Goal: Transaction & Acquisition: Download file/media

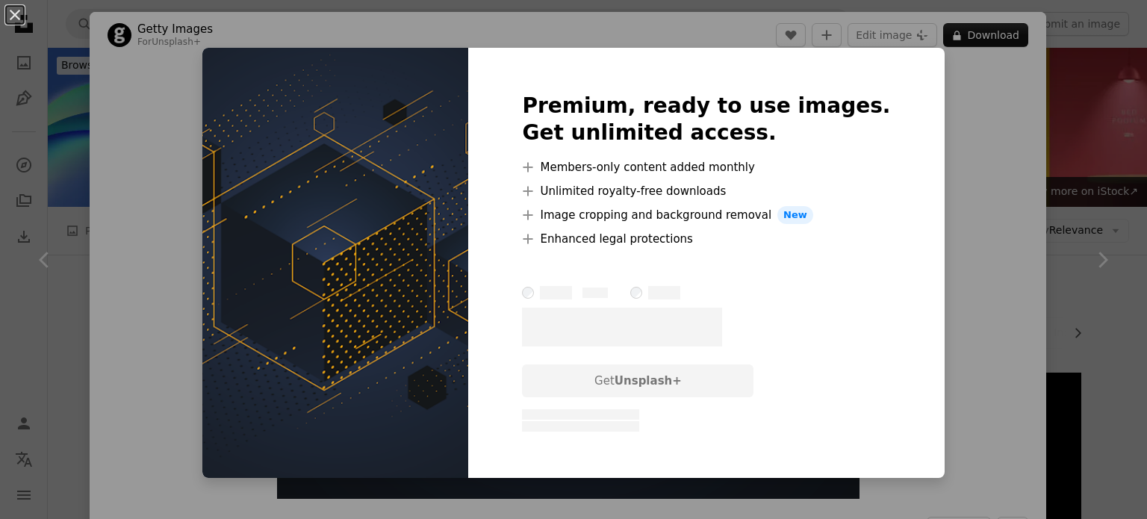
scroll to position [612, 0]
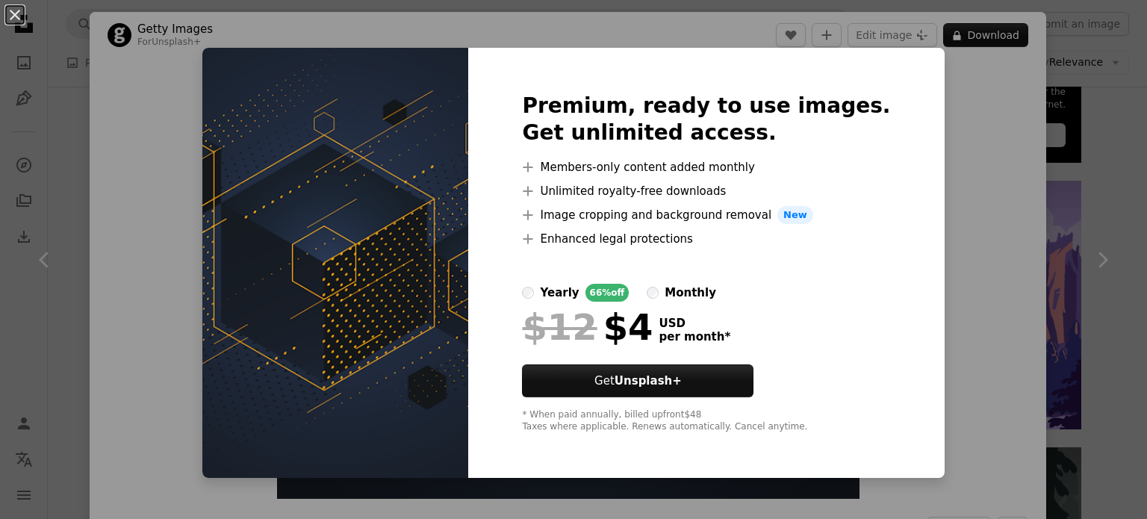
click at [911, 208] on div "An X shape Premium, ready to use images. Get unlimited access. A plus sign Memb…" at bounding box center [573, 259] width 1147 height 519
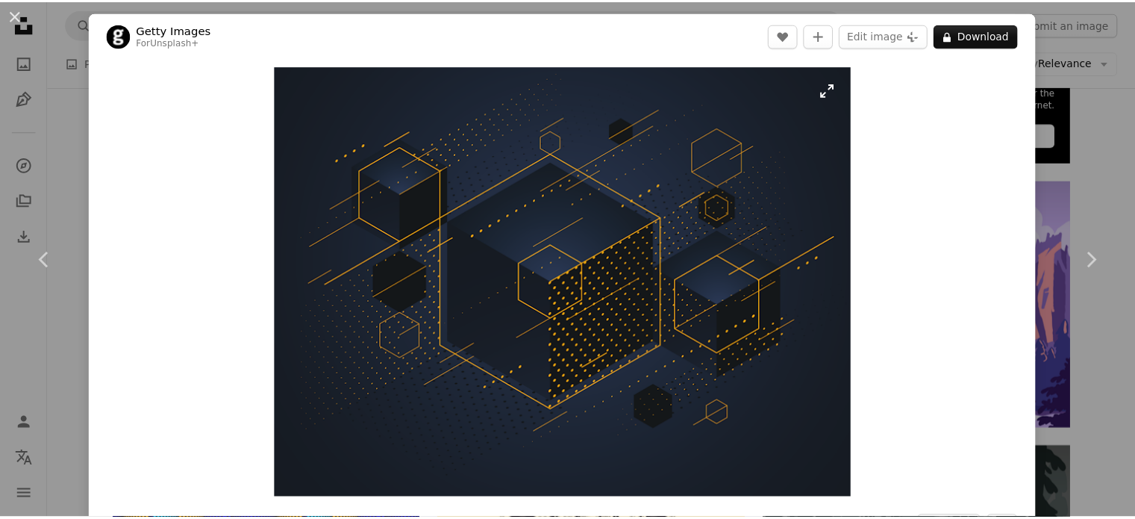
scroll to position [612, 0]
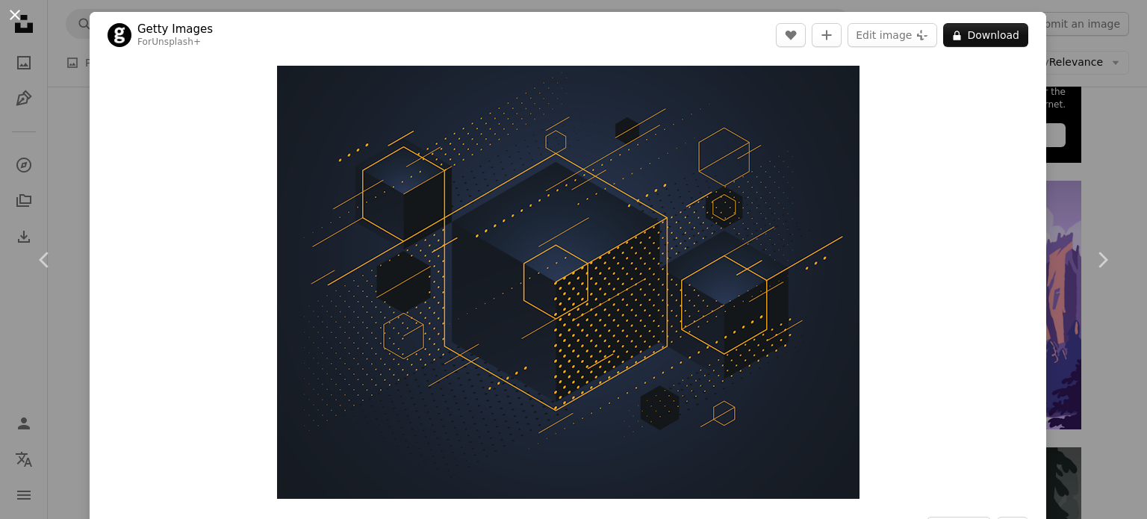
click at [17, 11] on button "An X shape" at bounding box center [15, 15] width 18 height 18
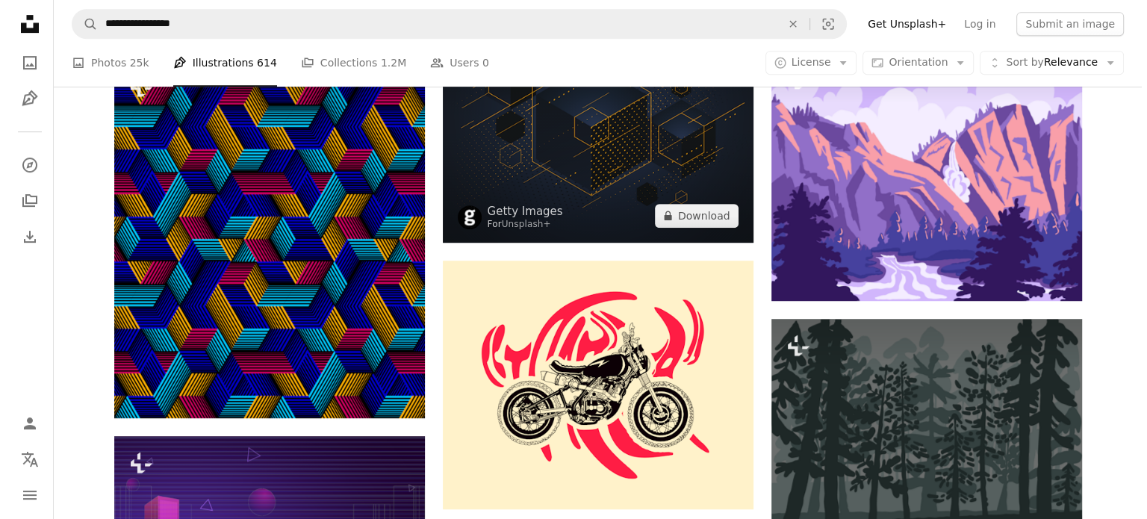
scroll to position [726, 0]
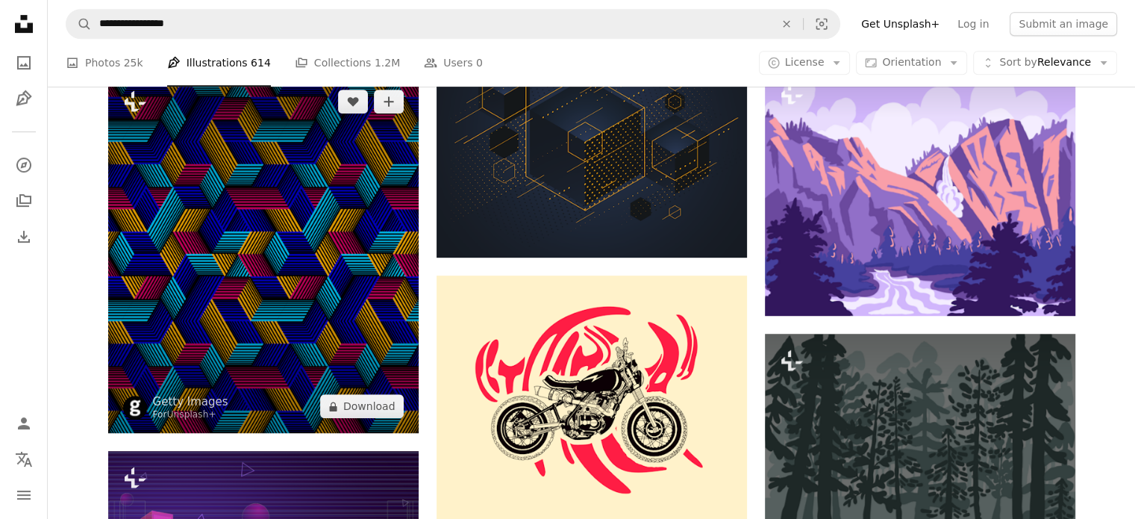
click at [319, 281] on img at bounding box center [263, 254] width 311 height 358
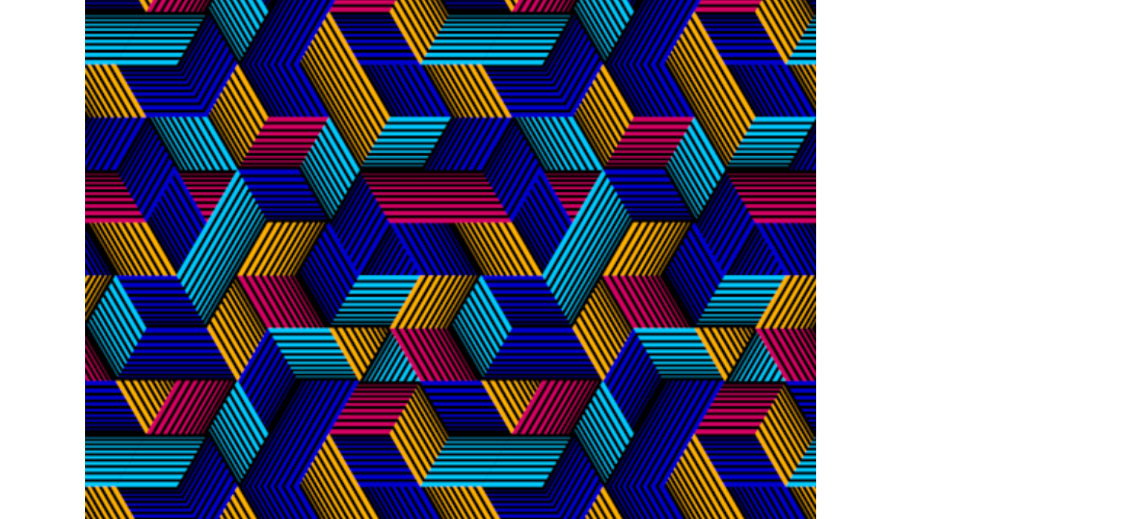
scroll to position [726, 0]
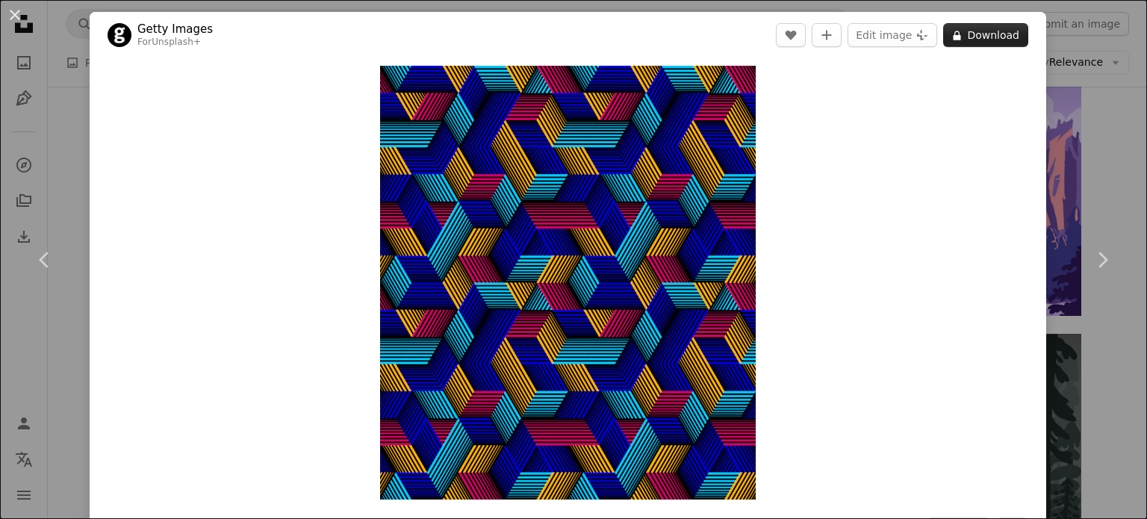
click at [967, 33] on button "A lock Download" at bounding box center [985, 35] width 85 height 24
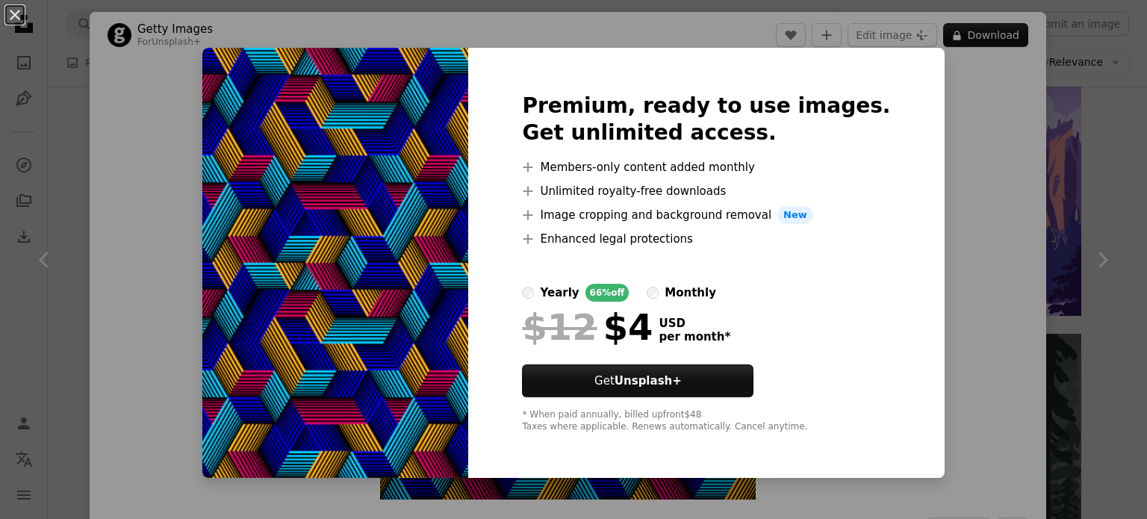
click at [929, 102] on div "An X shape Premium, ready to use images. Get unlimited access. A plus sign Memb…" at bounding box center [573, 259] width 1147 height 519
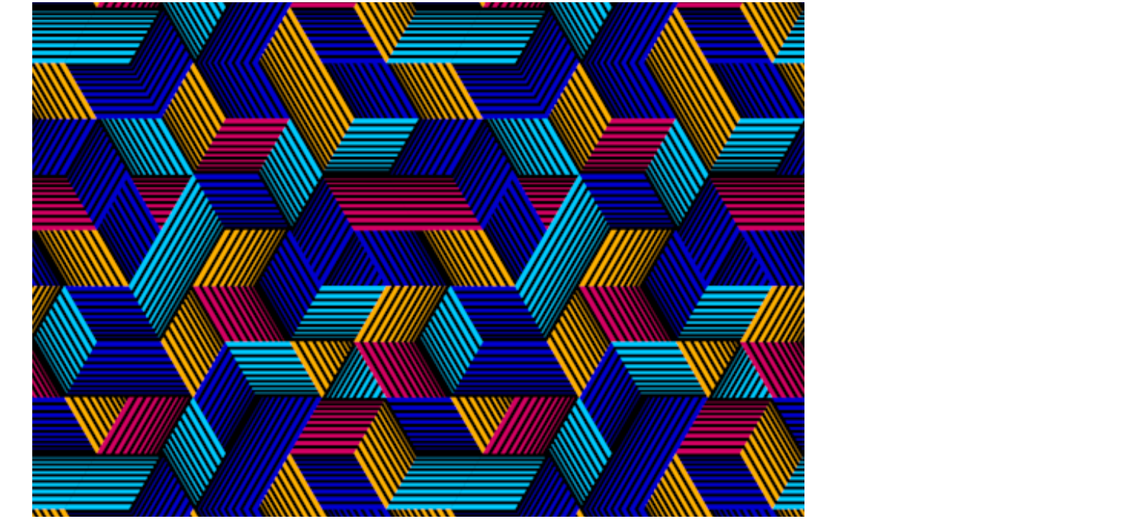
scroll to position [726, 0]
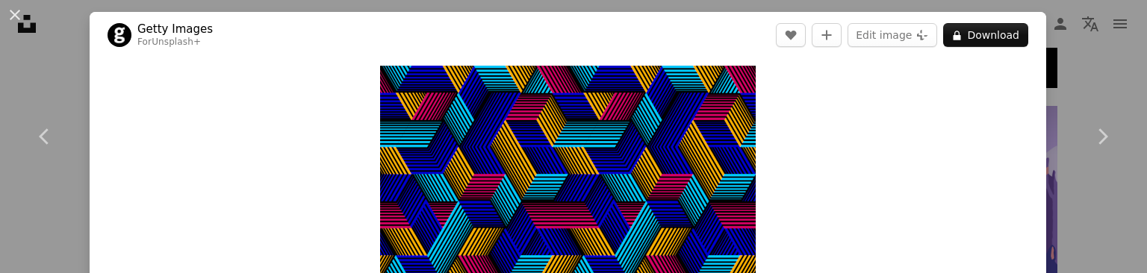
click at [1082, 57] on div "An X shape Chevron left Chevron right Getty Images For Unsplash+ A heart A plus…" at bounding box center [573, 136] width 1147 height 273
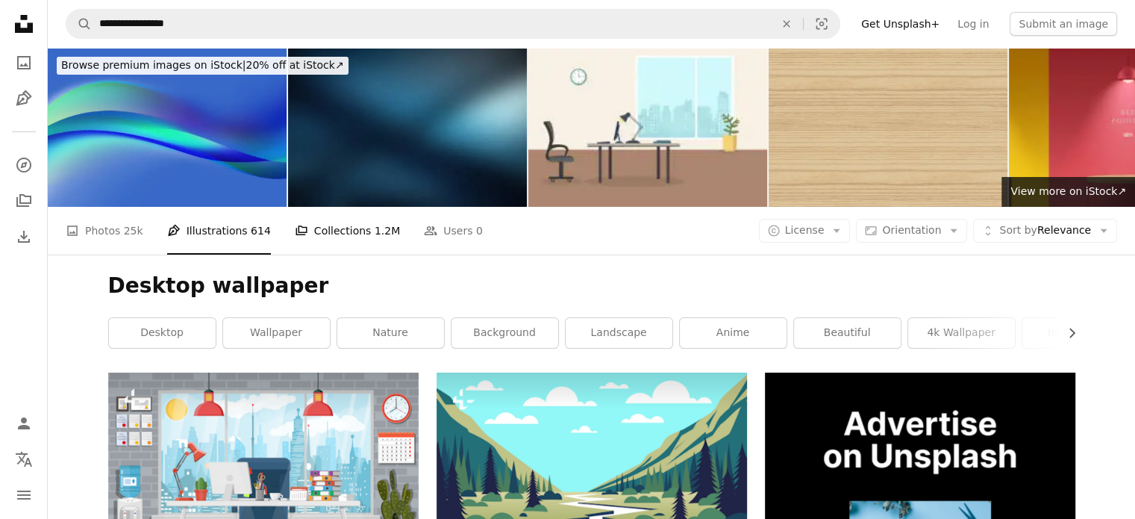
click at [345, 226] on link "A stack of folders Collections 1.2M" at bounding box center [347, 231] width 105 height 48
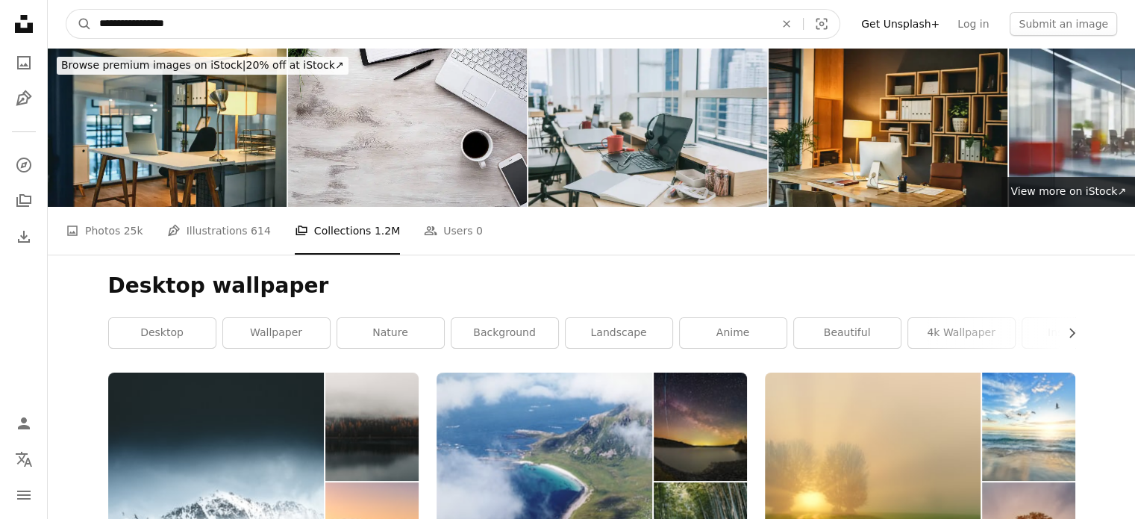
click at [249, 28] on input "**********" at bounding box center [431, 24] width 679 height 28
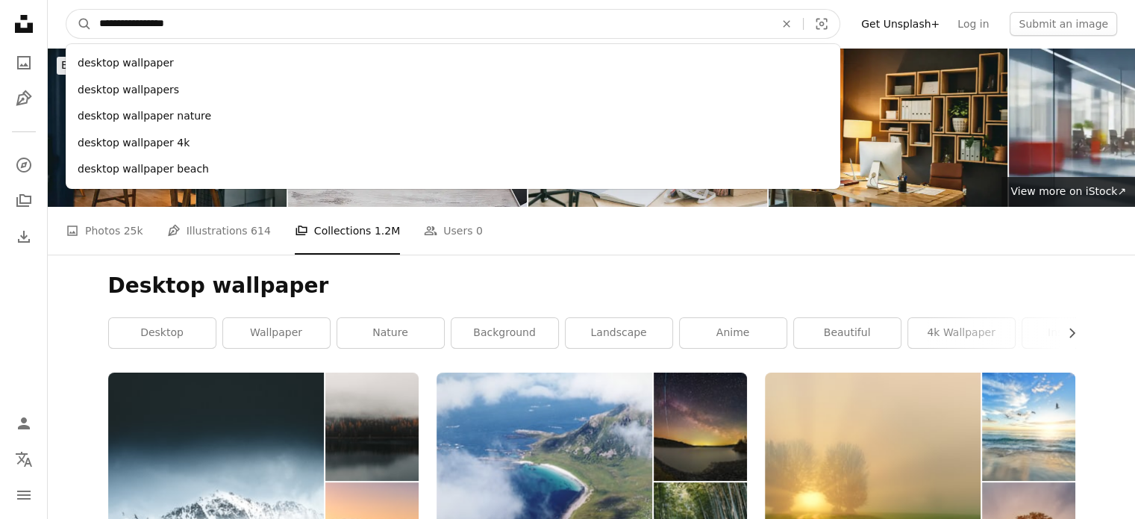
type input "*"
type input "******"
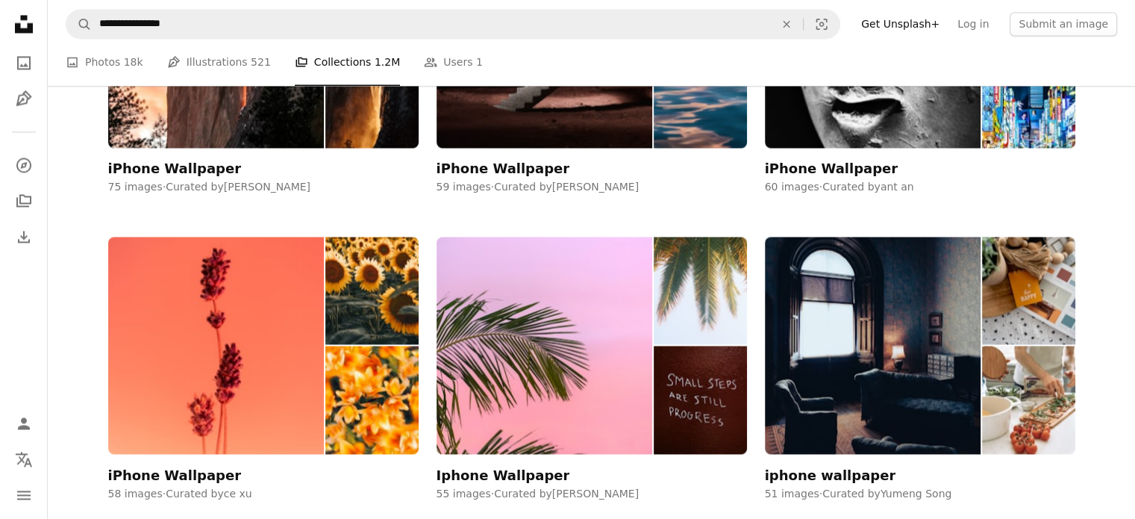
scroll to position [2586, 0]
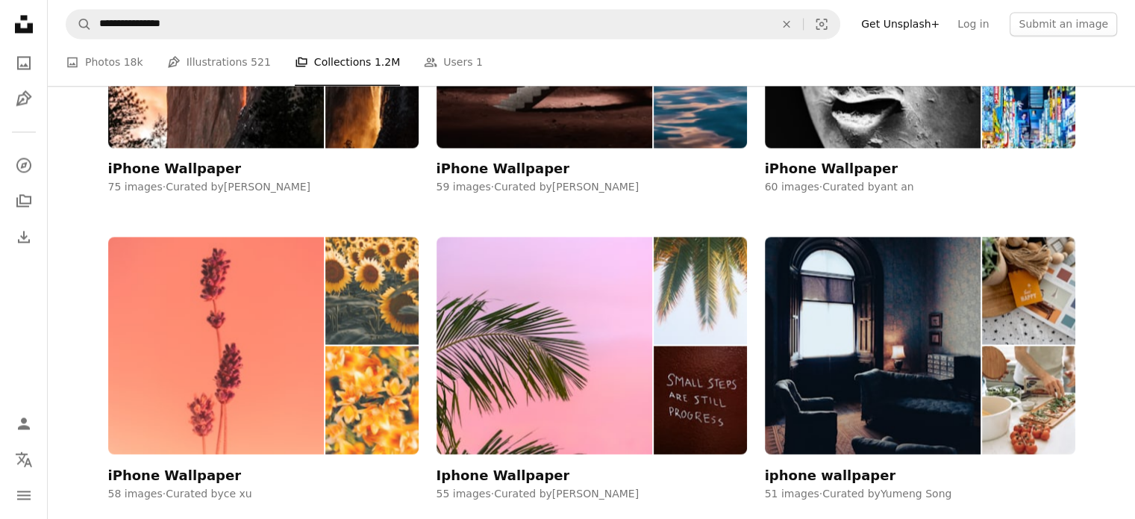
click at [182, 281] on img at bounding box center [216, 345] width 216 height 217
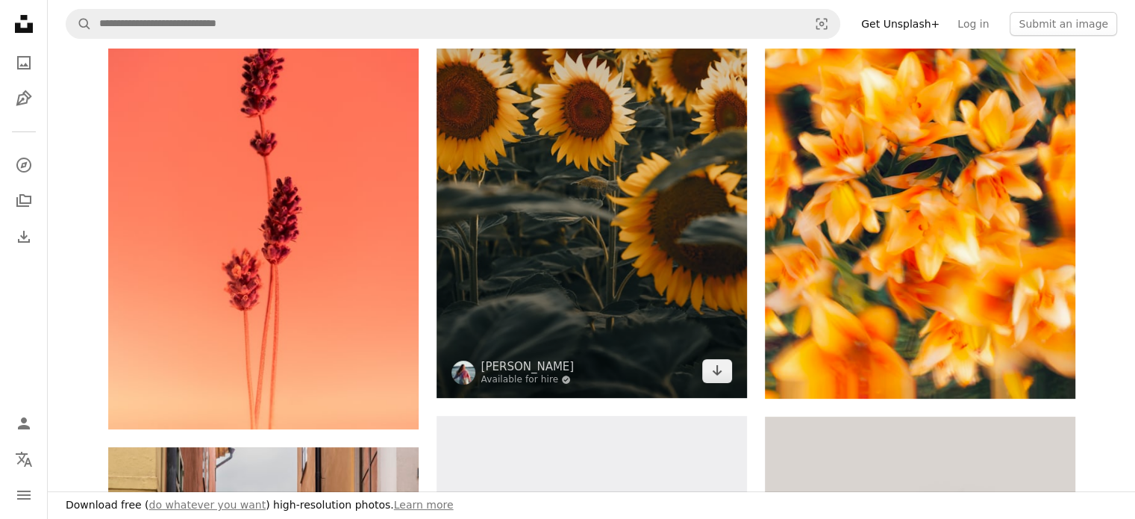
scroll to position [367, 0]
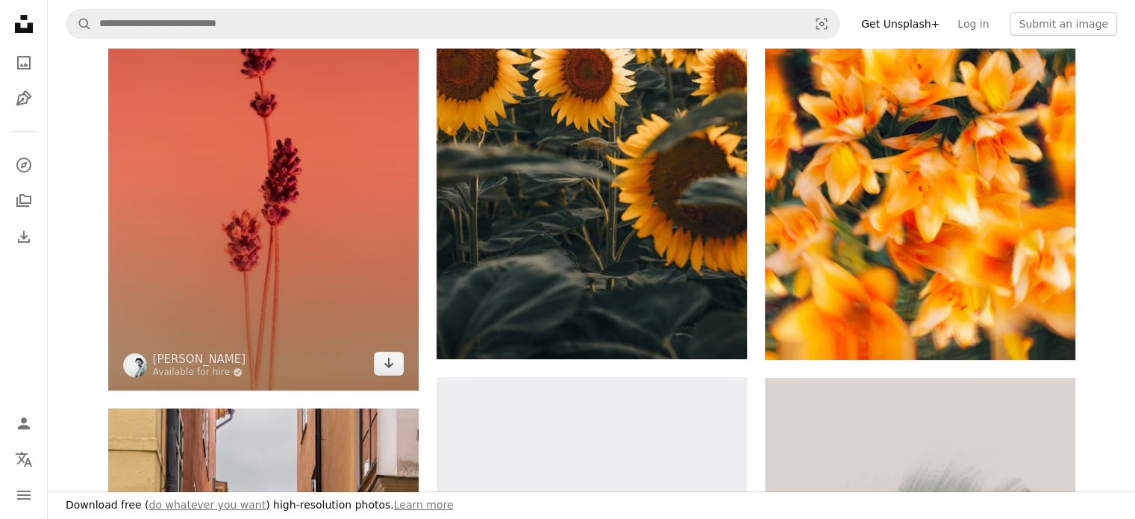
click at [311, 284] on img at bounding box center [263, 141] width 311 height 497
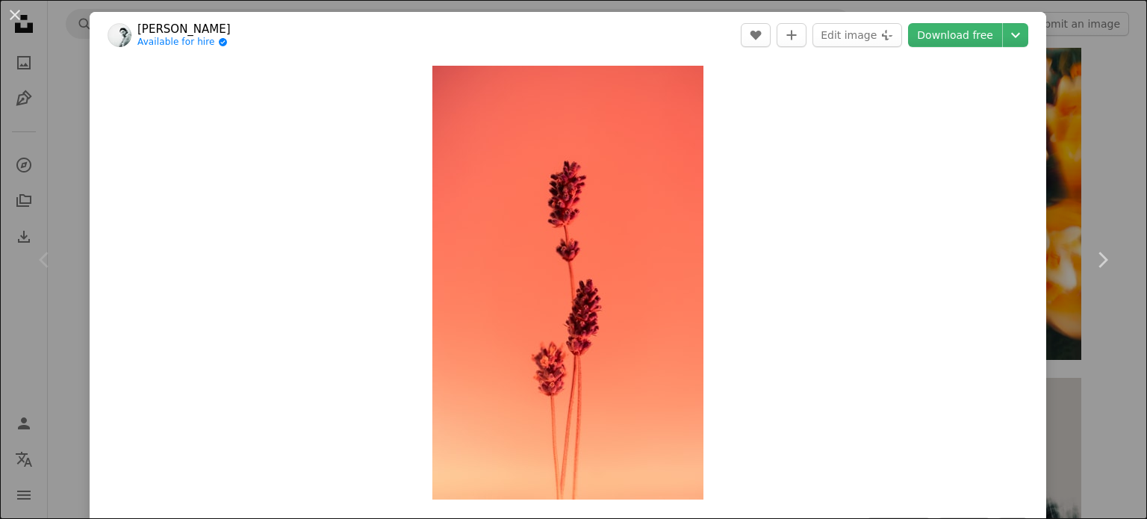
click at [1055, 137] on div "An X shape Chevron left Chevron right [PERSON_NAME] Available for hire A checkm…" at bounding box center [573, 259] width 1147 height 519
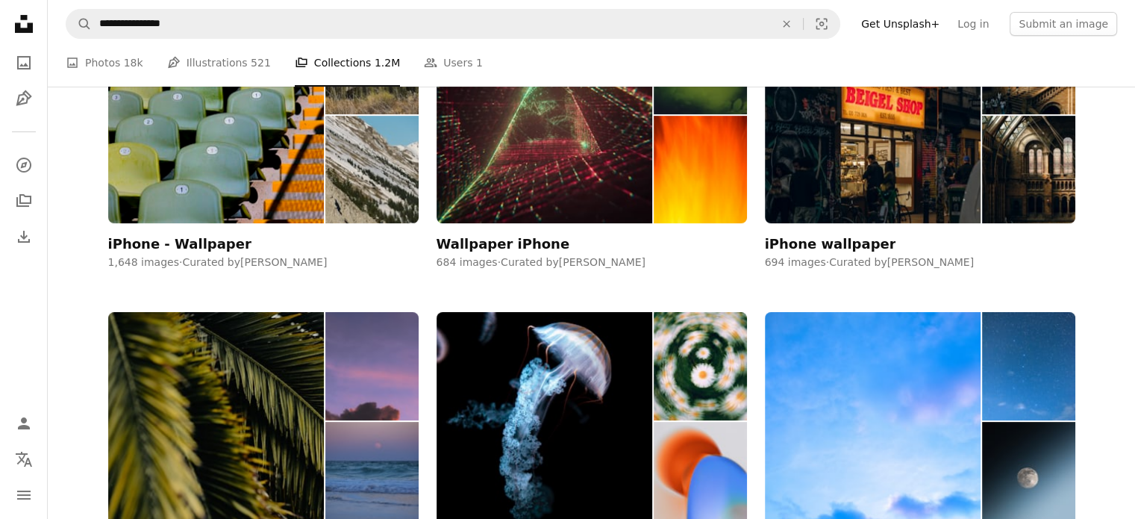
scroll to position [2586, 0]
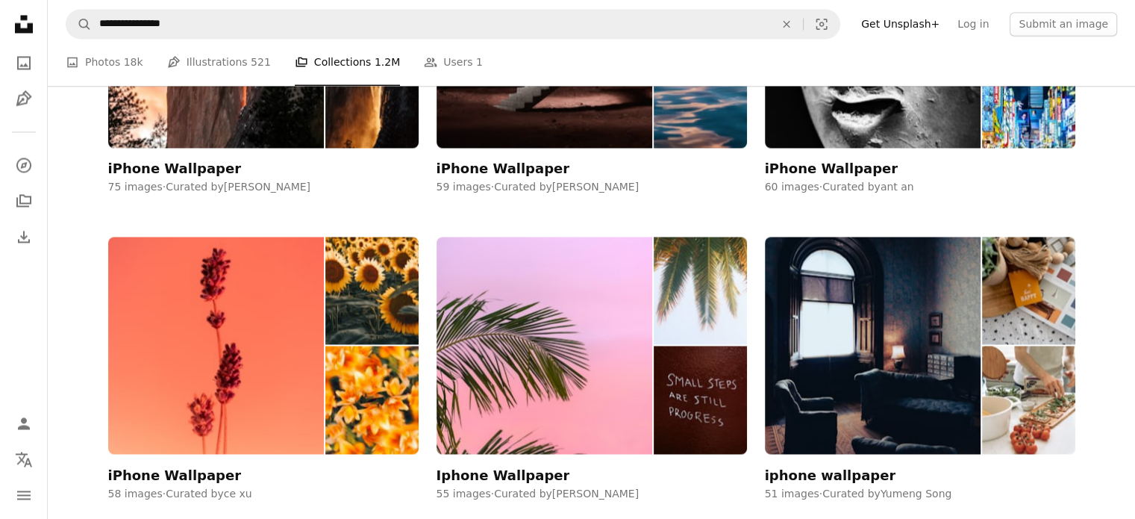
click at [911, 22] on link "Get Unsplash+" at bounding box center [900, 24] width 96 height 24
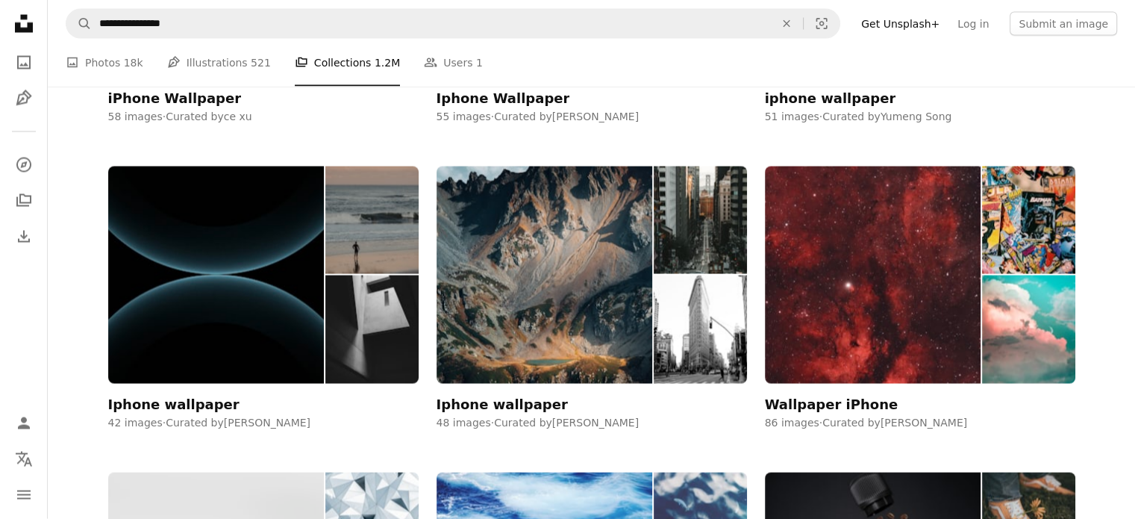
scroll to position [2962, 0]
click at [424, 59] on link "People Users 1" at bounding box center [453, 63] width 59 height 48
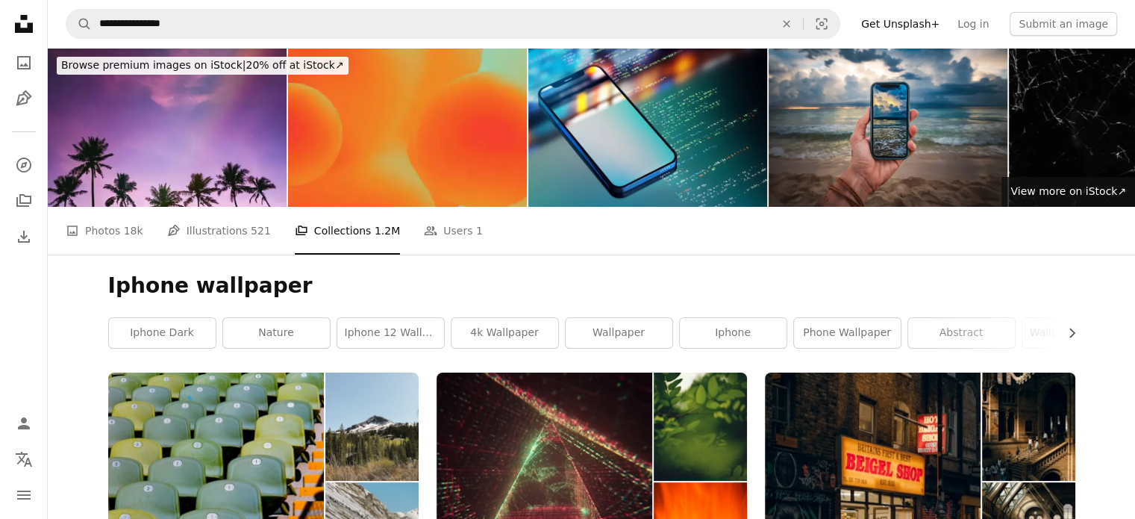
scroll to position [2962, 0]
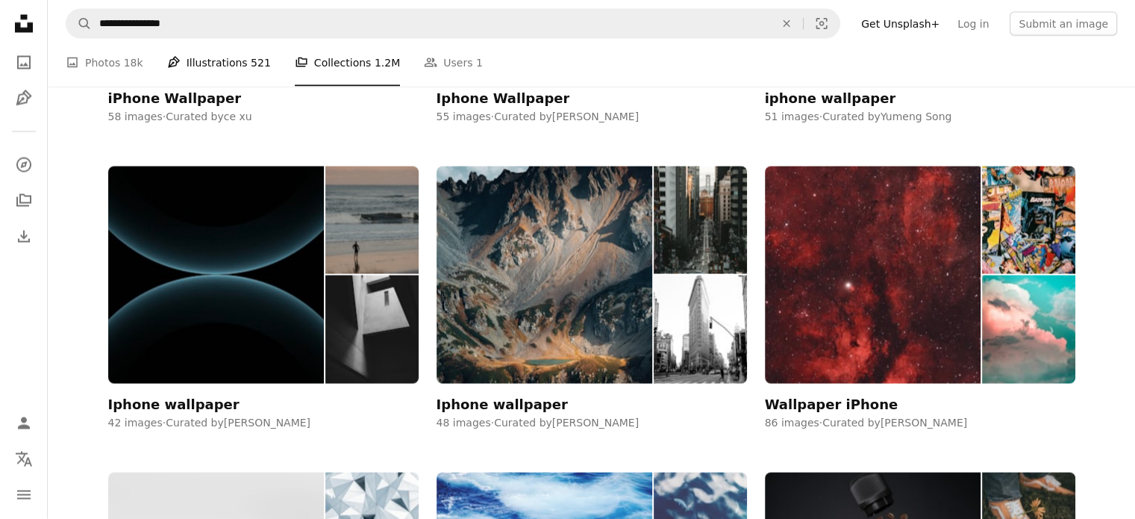
click at [175, 72] on link "Pen Tool Illustrations 521" at bounding box center [219, 63] width 104 height 48
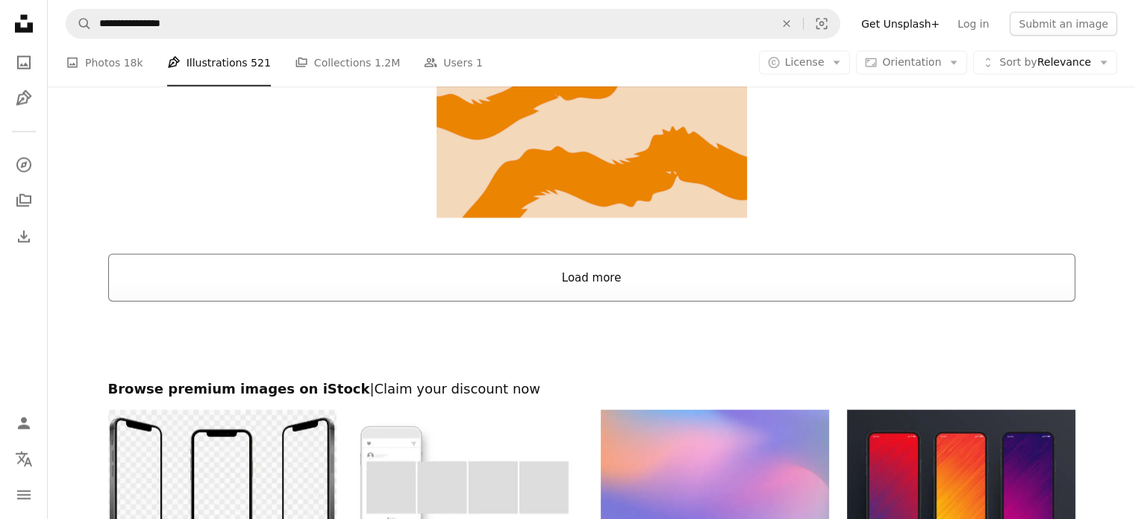
scroll to position [3598, 0]
click at [577, 278] on button "Load more" at bounding box center [591, 279] width 967 height 48
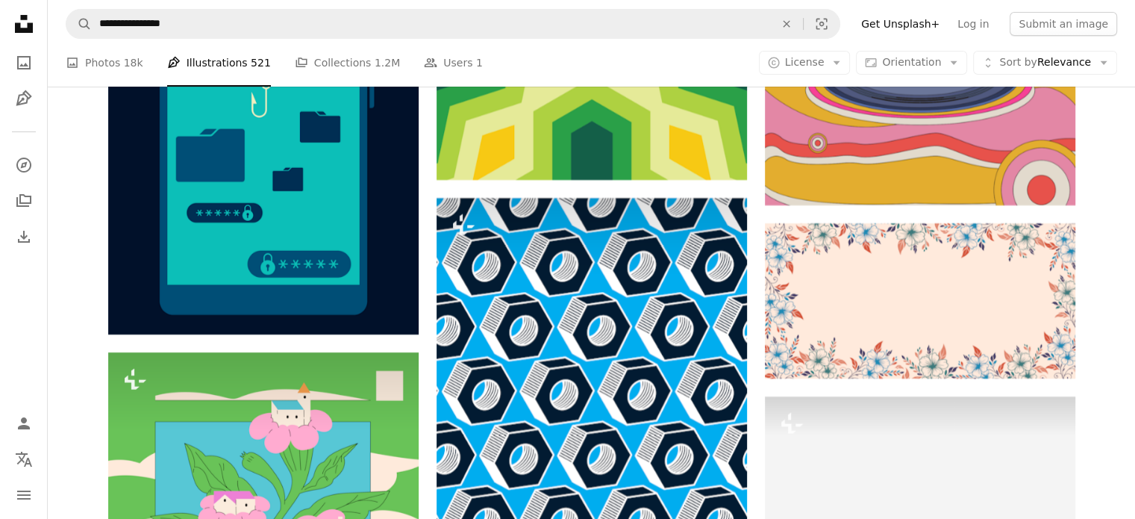
scroll to position [5921, 0]
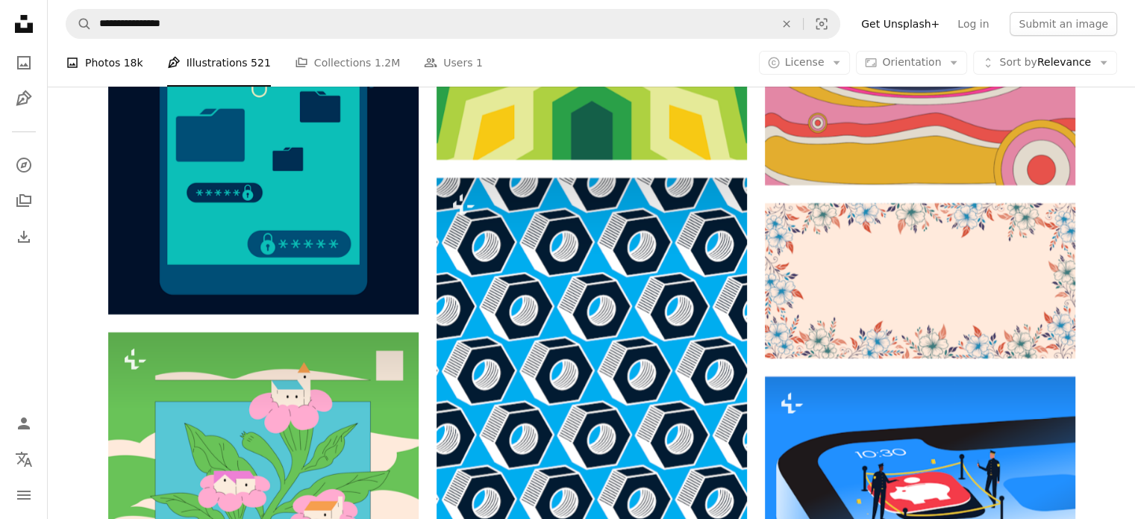
click at [116, 75] on link "A photo Photos 18k" at bounding box center [105, 63] width 78 height 48
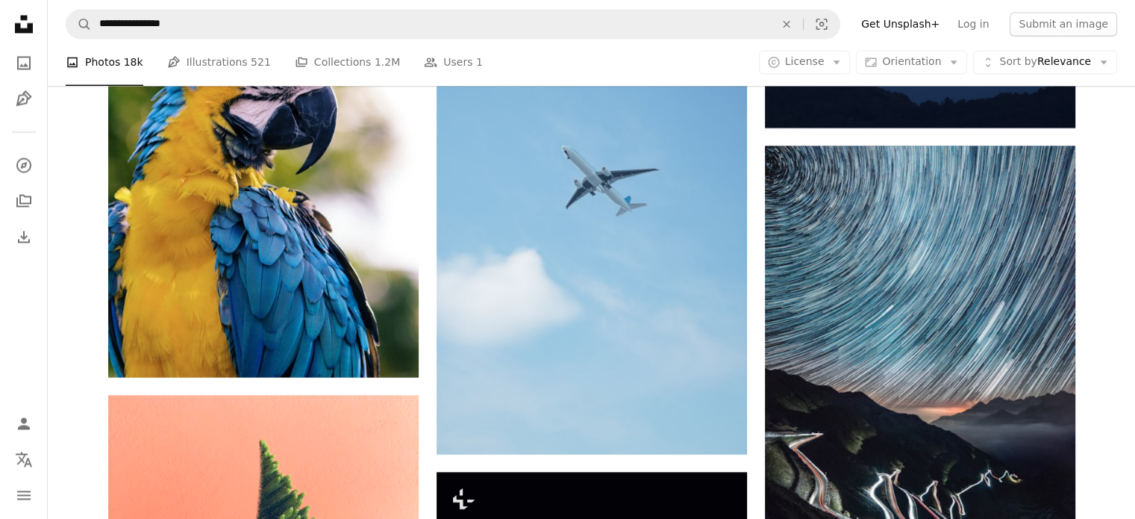
scroll to position [2657, 0]
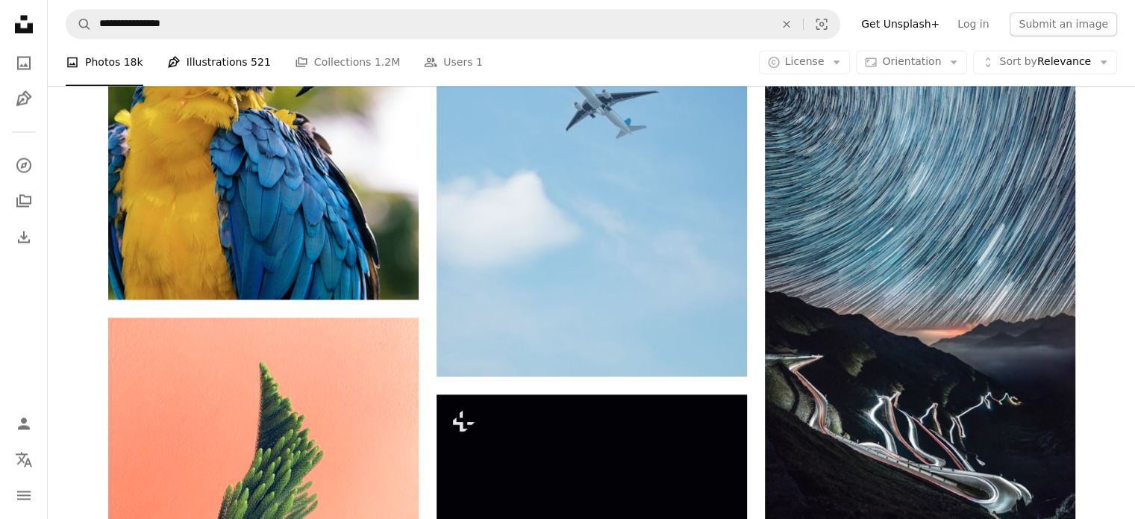
click at [197, 62] on link "Pen Tool Illustrations 521" at bounding box center [219, 63] width 104 height 48
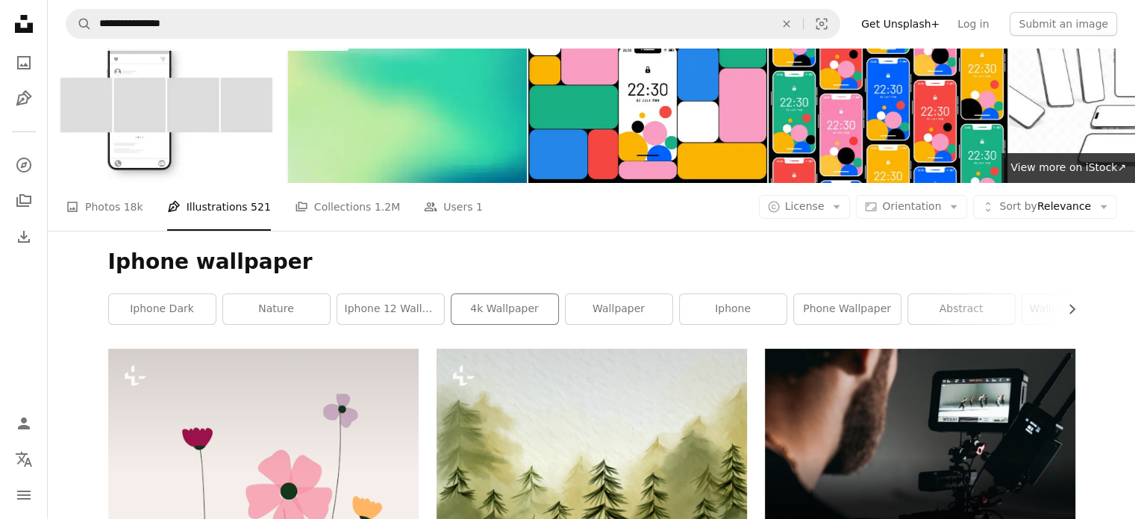
scroll to position [22, 0]
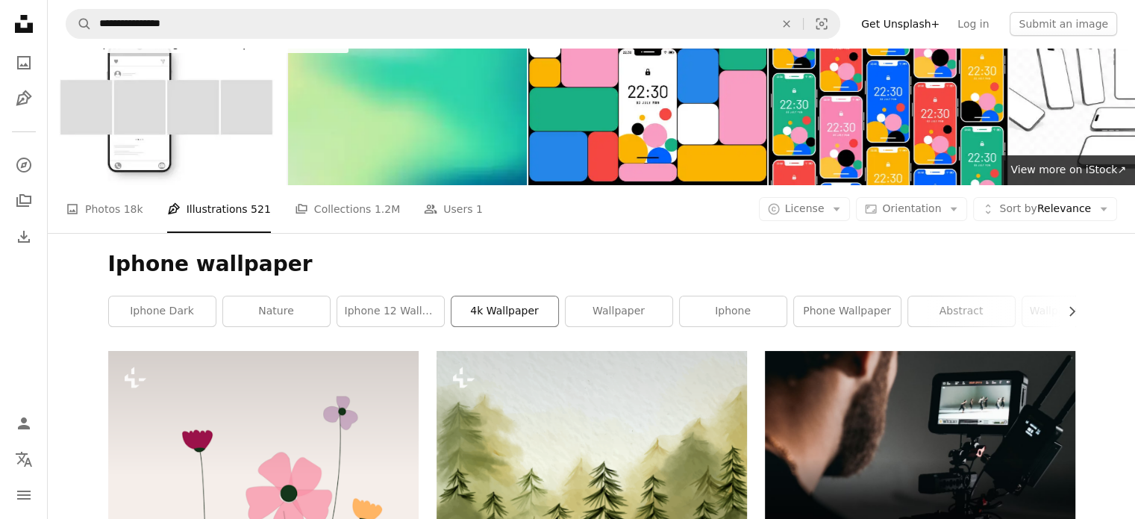
click at [475, 309] on link "4k wallpaper" at bounding box center [505, 311] width 107 height 30
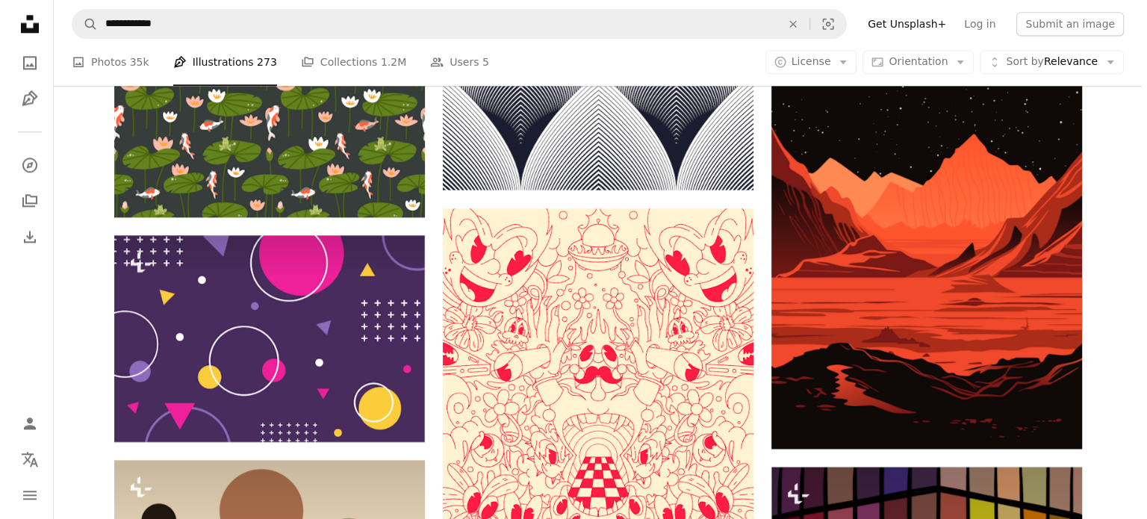
scroll to position [1912, 0]
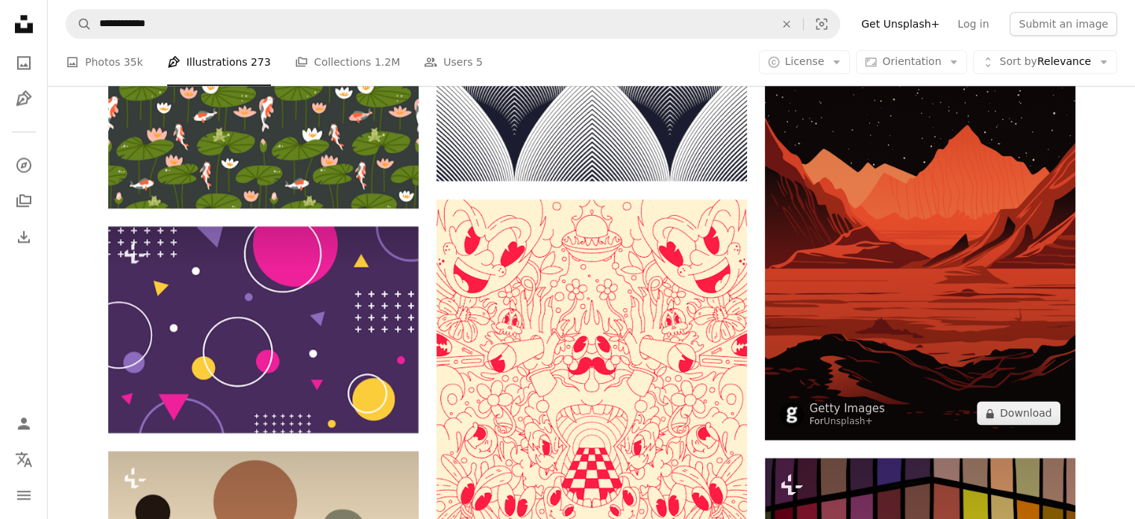
click at [805, 275] on img at bounding box center [920, 207] width 311 height 466
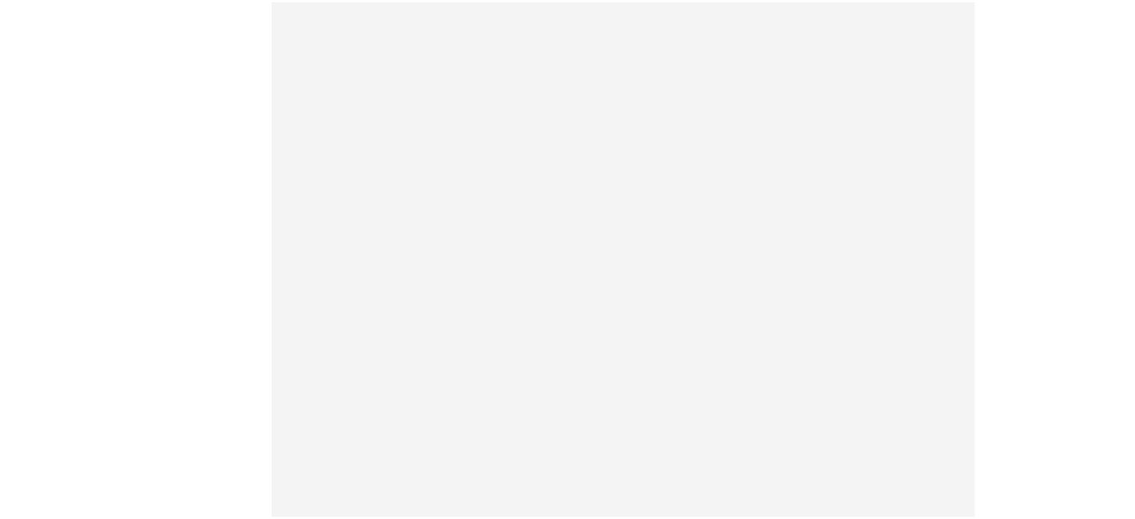
scroll to position [1912, 0]
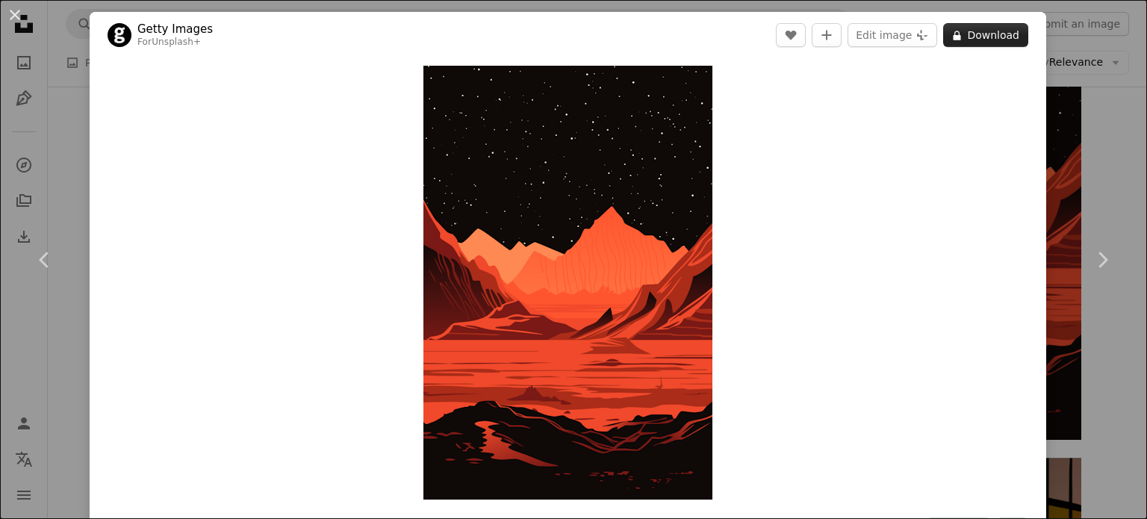
click at [970, 33] on button "A lock Download" at bounding box center [985, 35] width 85 height 24
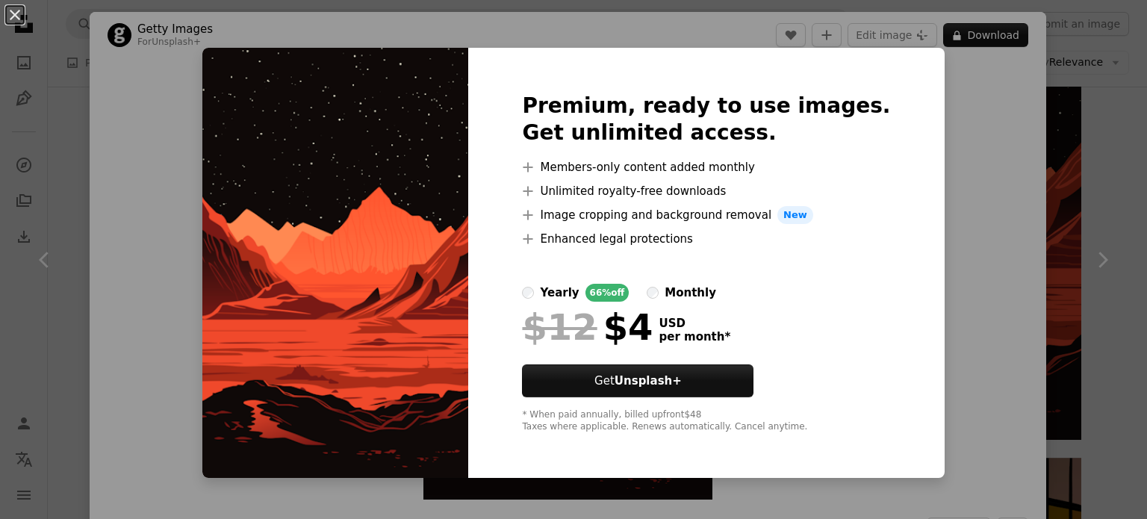
click at [972, 206] on div "An X shape Premium, ready to use images. Get unlimited access. A plus sign Memb…" at bounding box center [573, 259] width 1147 height 519
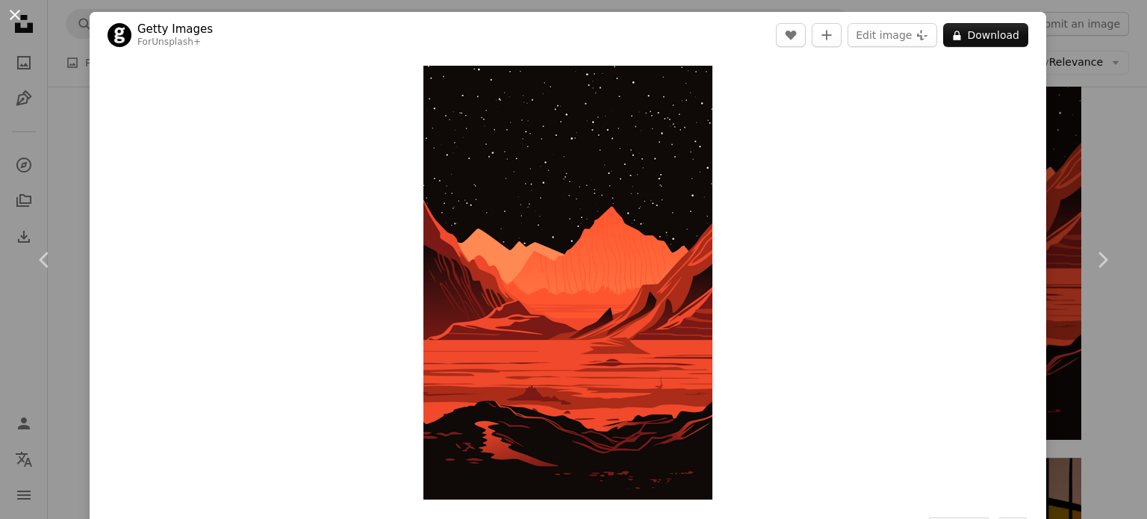
click at [10, 13] on button "An X shape" at bounding box center [15, 15] width 18 height 18
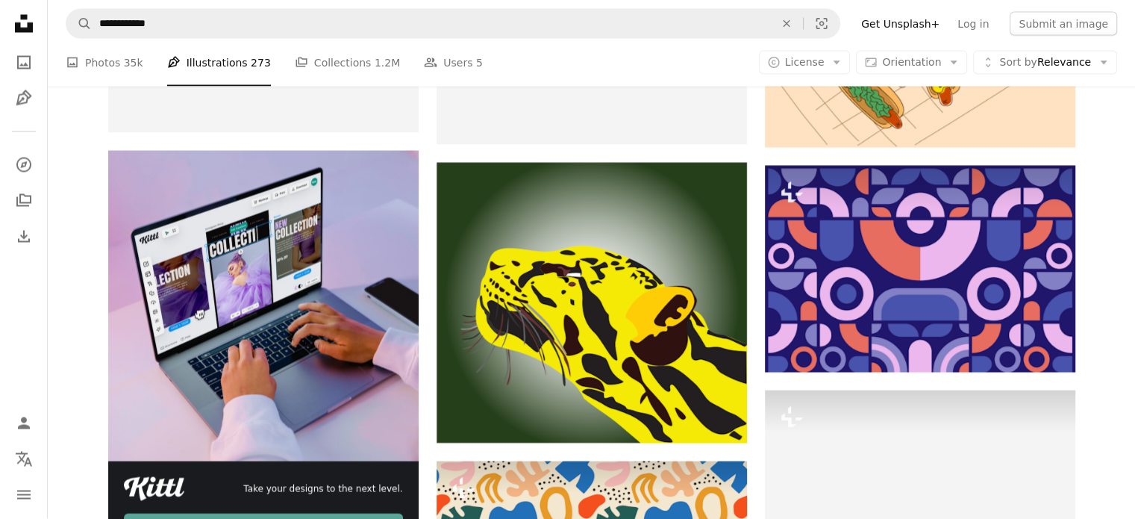
scroll to position [2929, 0]
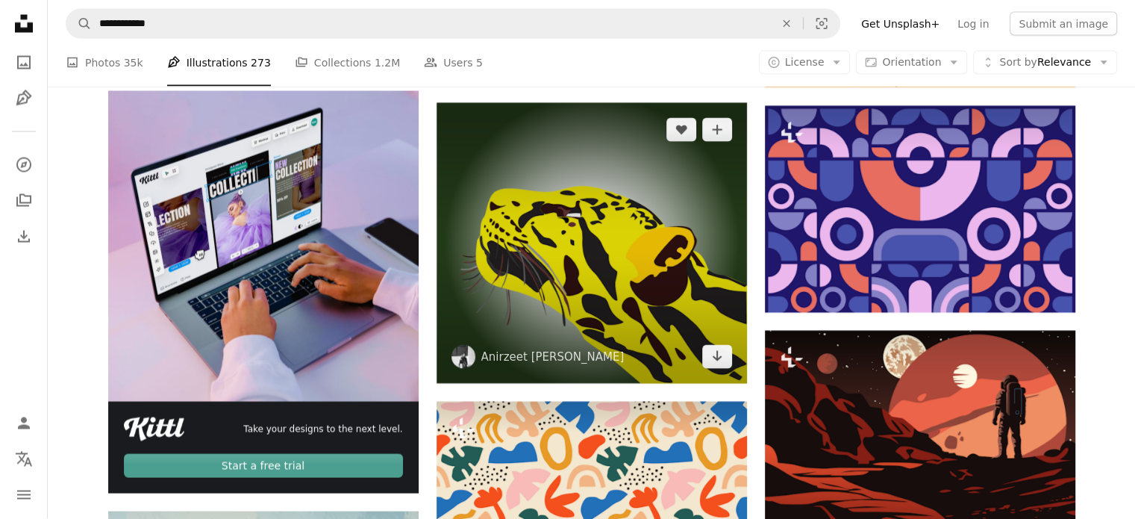
click at [541, 283] on img at bounding box center [592, 243] width 311 height 281
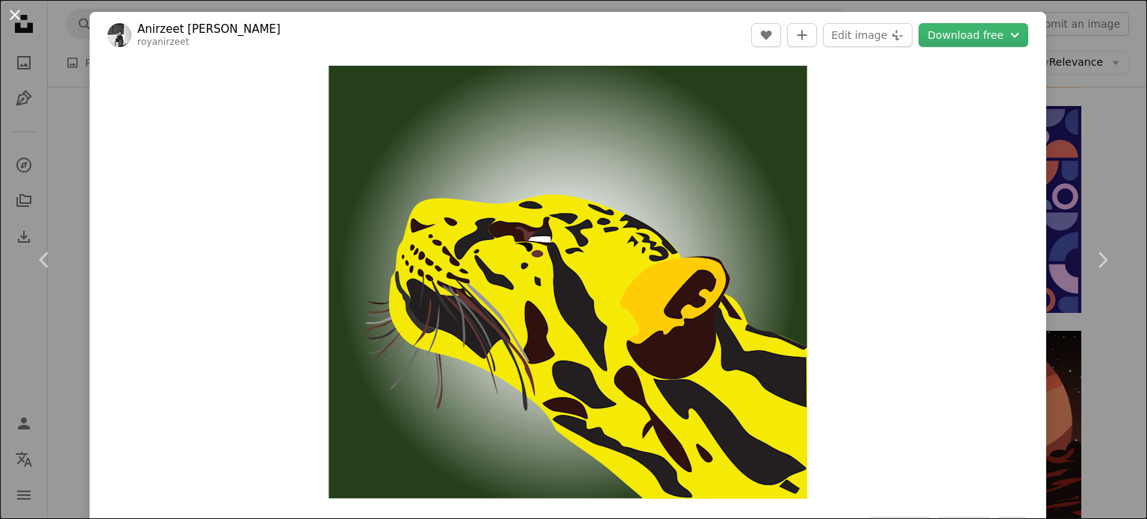
click at [13, 24] on button "An X shape" at bounding box center [15, 15] width 18 height 18
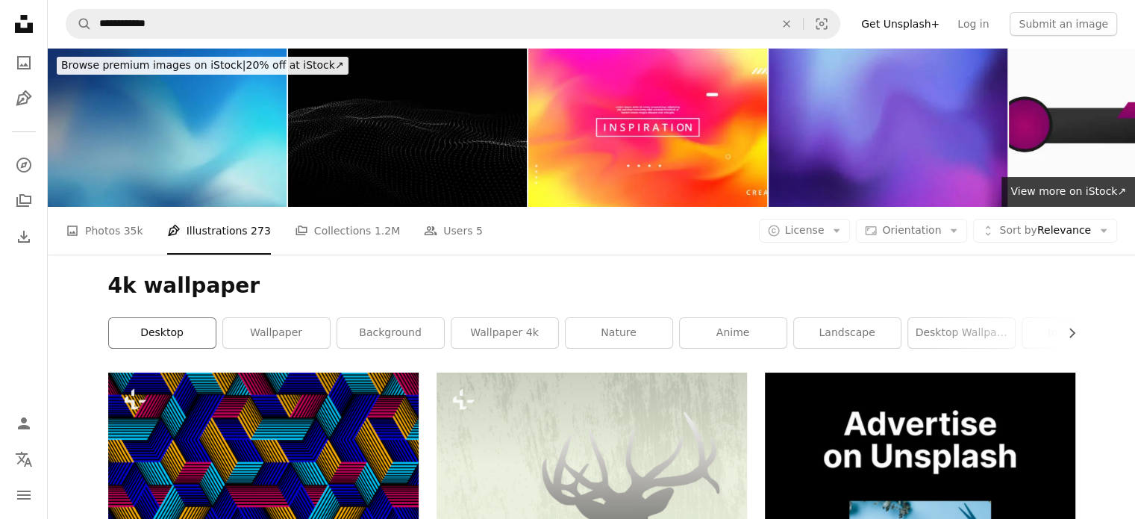
click at [160, 338] on link "desktop" at bounding box center [162, 333] width 107 height 30
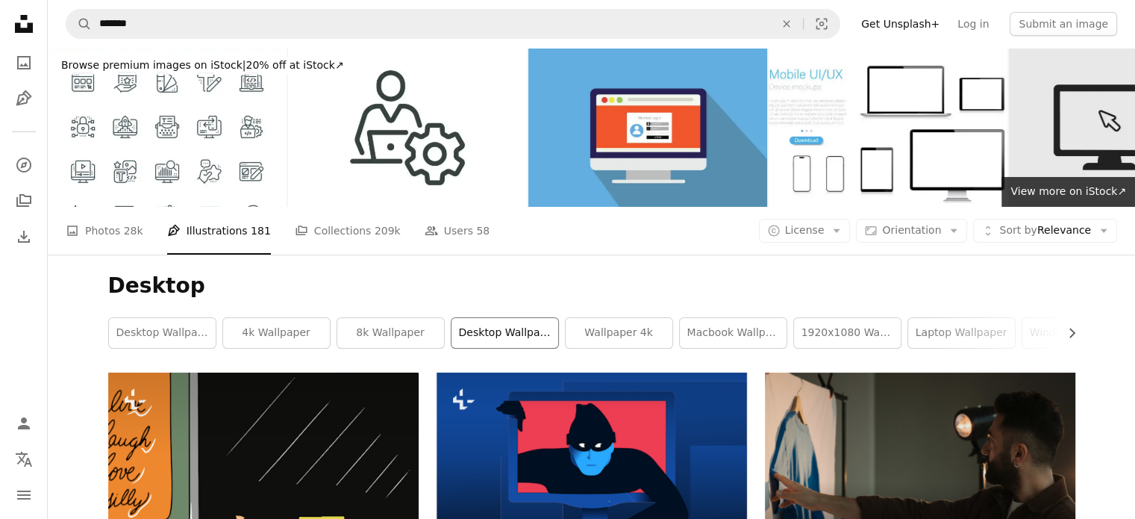
click at [481, 340] on link "desktop wallpapers" at bounding box center [505, 333] width 107 height 30
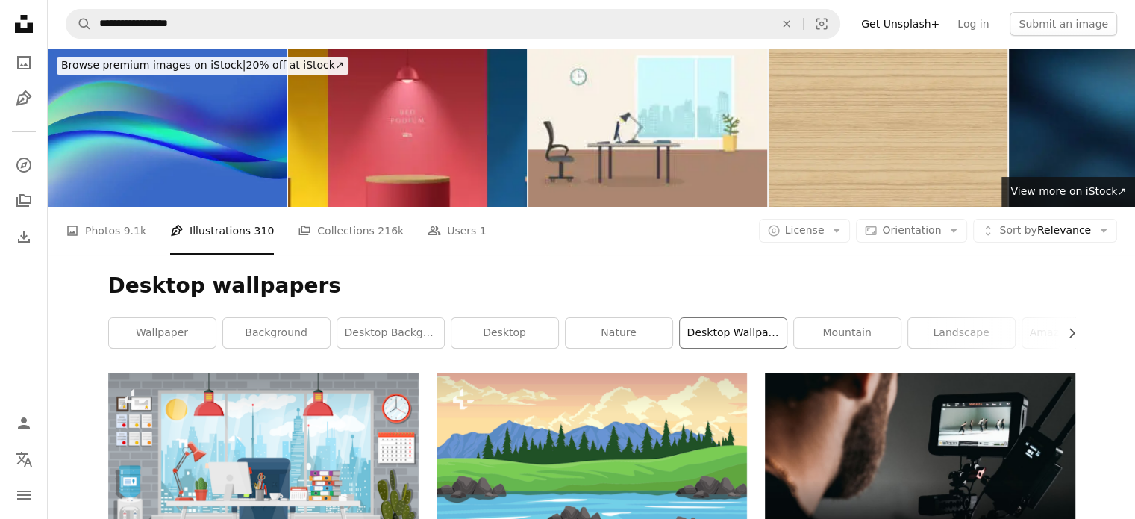
click at [714, 343] on link "desktop wallpaper" at bounding box center [733, 333] width 107 height 30
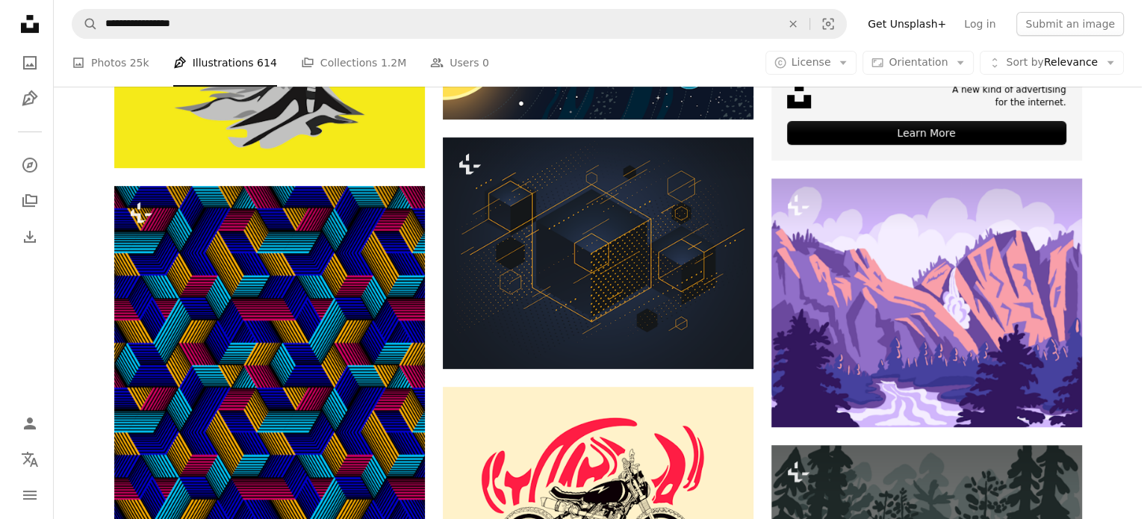
scroll to position [627, 0]
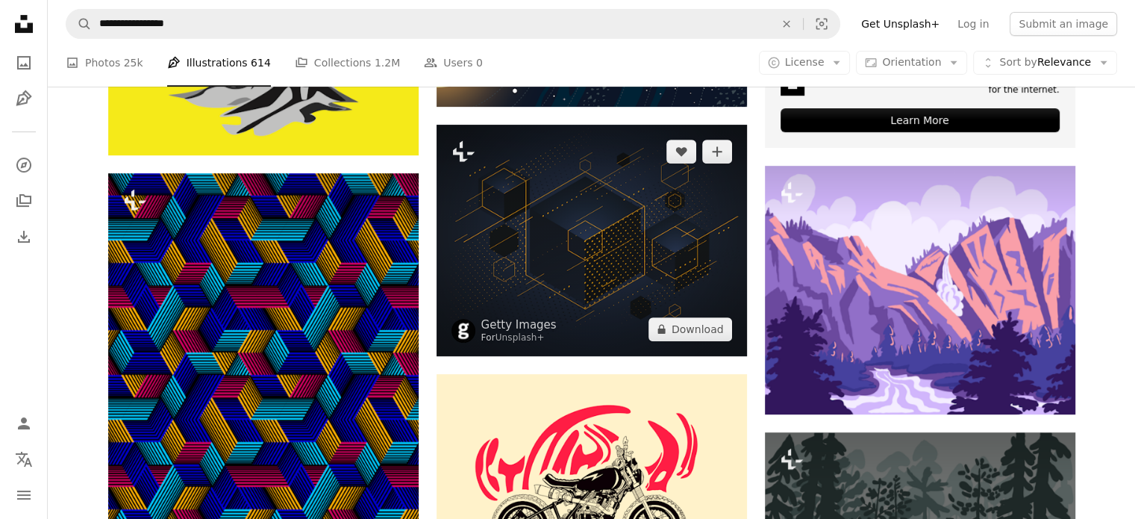
click at [597, 258] on img at bounding box center [592, 240] width 311 height 231
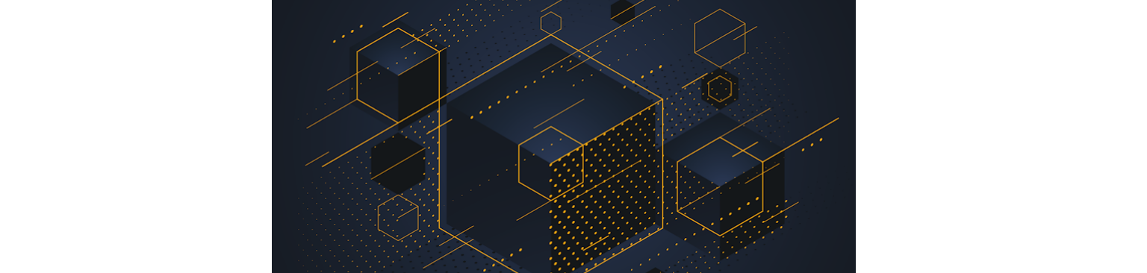
scroll to position [627, 0]
